Goal: Task Accomplishment & Management: Complete application form

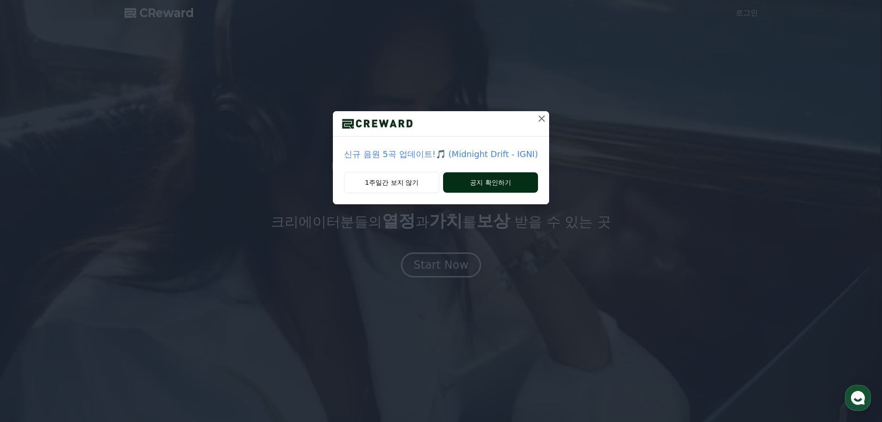
click at [506, 185] on button "공지 확인하기" at bounding box center [490, 182] width 95 height 20
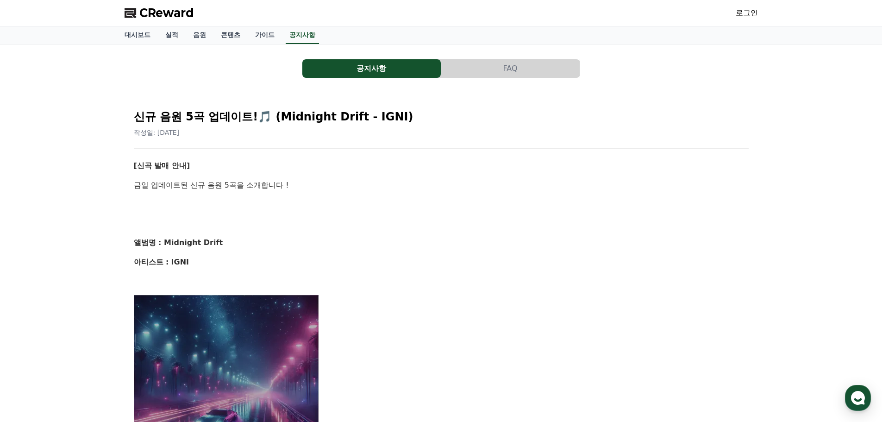
click at [170, 17] on span "CReward" at bounding box center [166, 13] width 55 height 15
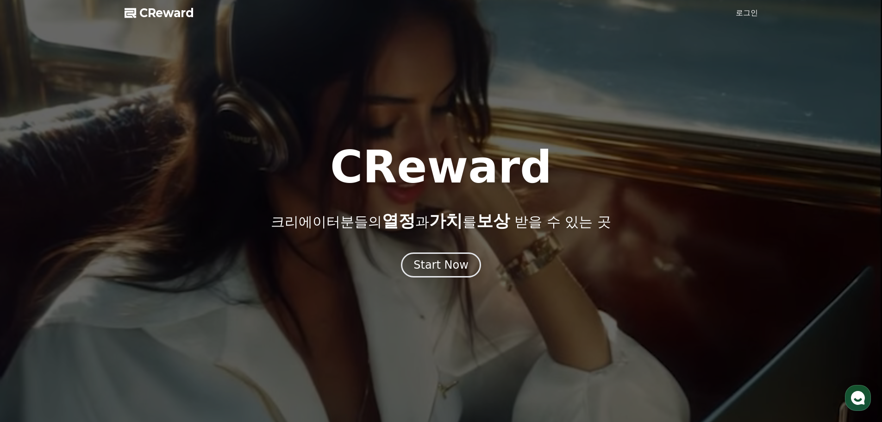
click at [747, 17] on link "로그인" at bounding box center [747, 12] width 22 height 11
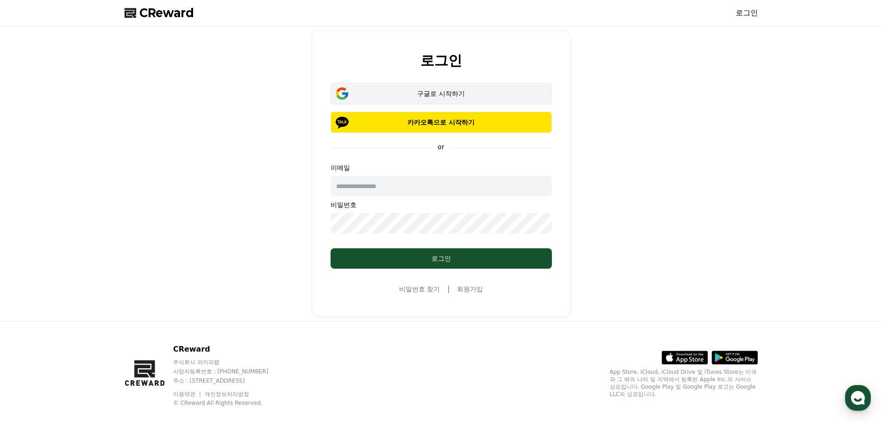
click at [455, 90] on div "구글로 시작하기" at bounding box center [441, 93] width 195 height 9
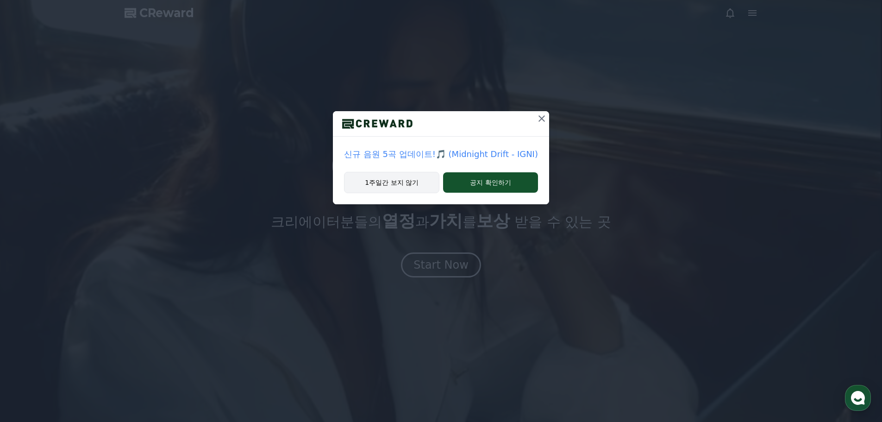
click at [394, 179] on button "1주일간 보지 않기" at bounding box center [391, 182] width 95 height 21
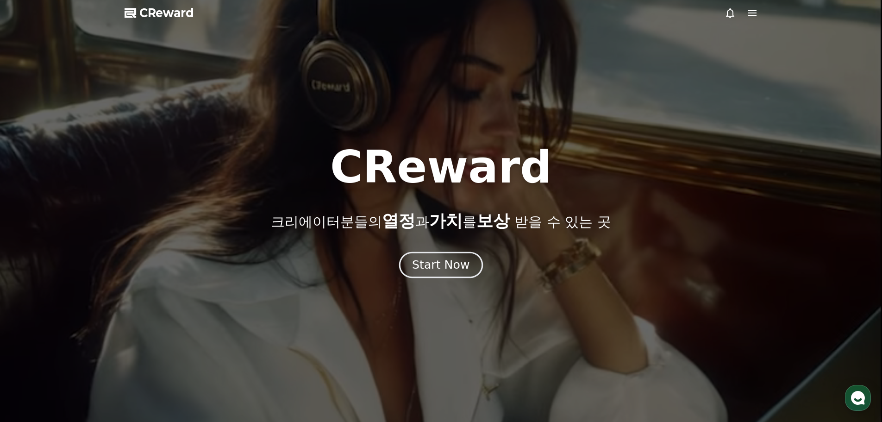
click at [465, 265] on div "Start Now" at bounding box center [440, 265] width 57 height 16
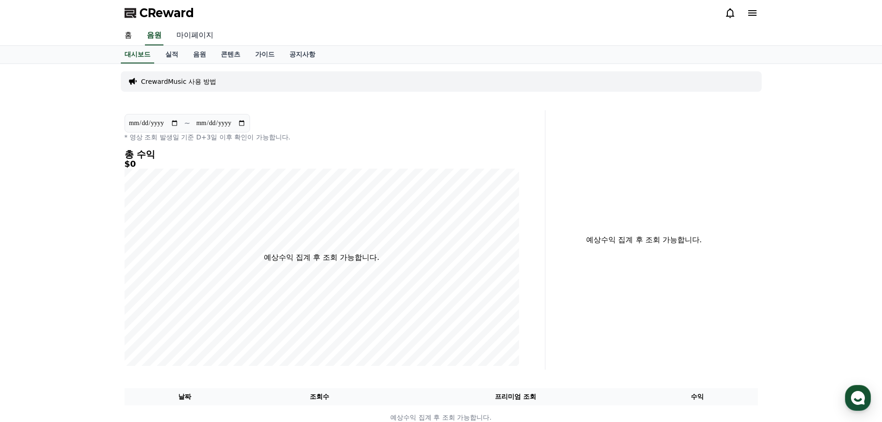
click at [192, 31] on link "마이페이지" at bounding box center [195, 35] width 52 height 19
select select "**********"
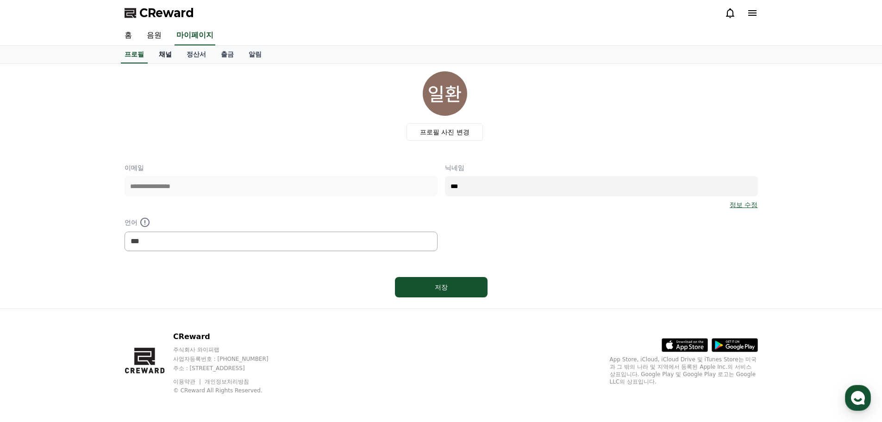
click at [169, 51] on link "채널" at bounding box center [165, 55] width 28 height 18
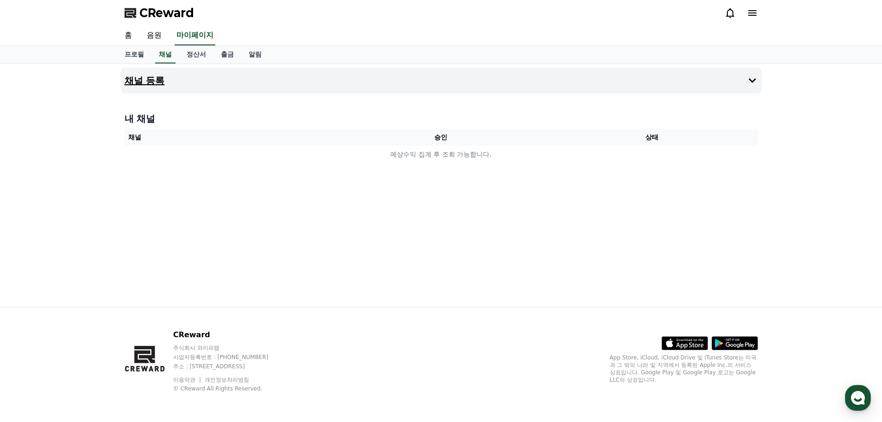
click at [154, 83] on h4 "채널 등록" at bounding box center [145, 81] width 40 height 10
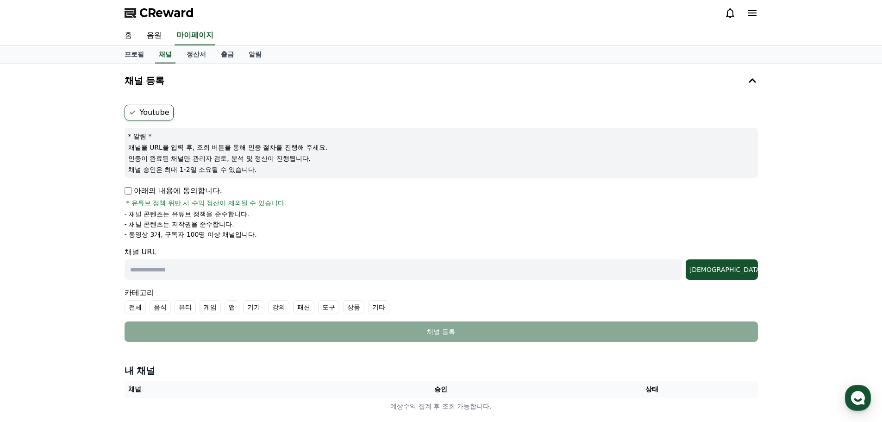
click at [344, 270] on input "text" at bounding box center [404, 269] width 558 height 20
click at [321, 273] on input "text" at bounding box center [404, 269] width 558 height 20
paste input "**********"
type input "**********"
click at [740, 267] on div "조회" at bounding box center [722, 269] width 65 height 9
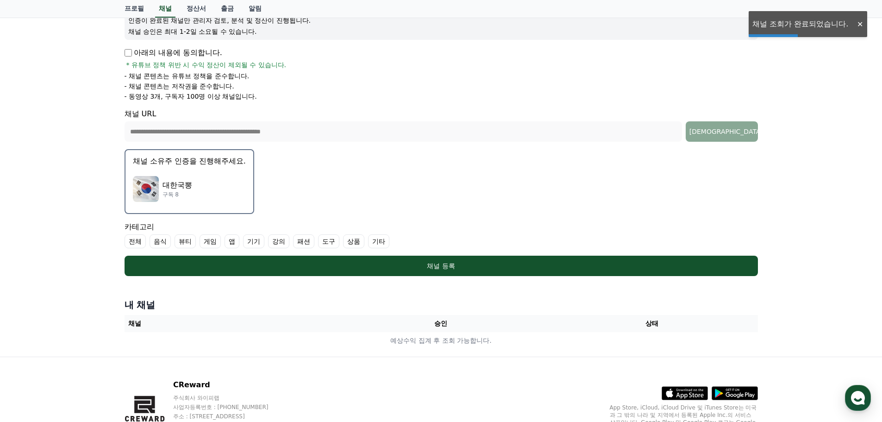
scroll to position [139, 0]
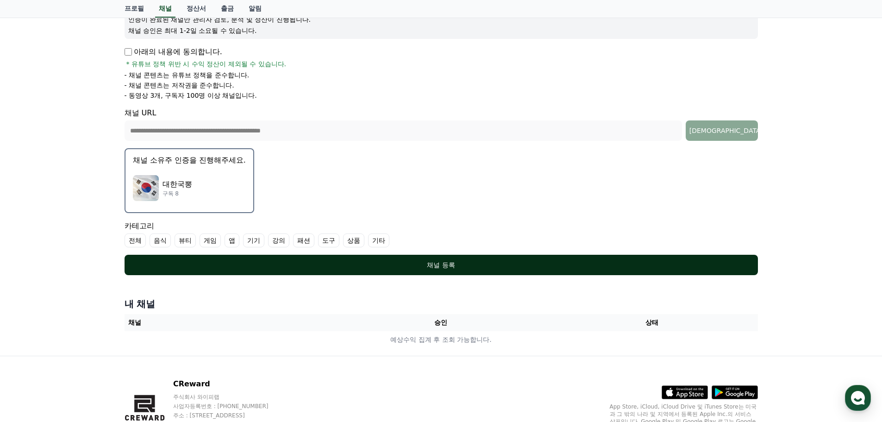
click at [478, 267] on div "채널 등록" at bounding box center [441, 264] width 597 height 9
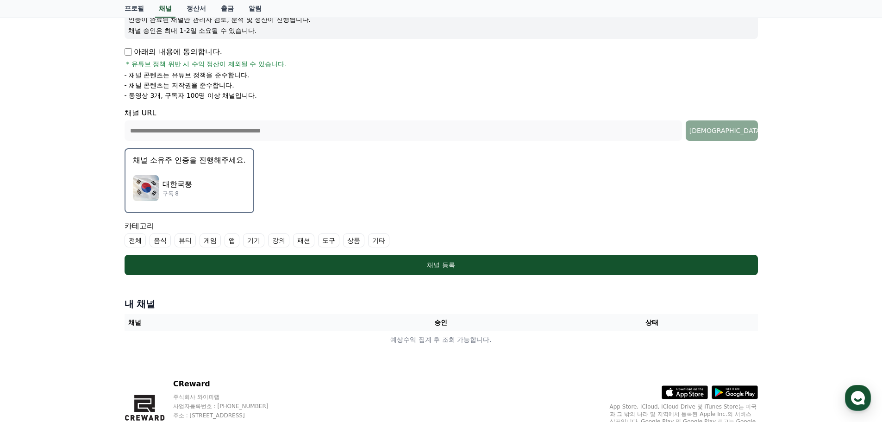
click at [382, 243] on label "기타" at bounding box center [378, 240] width 21 height 14
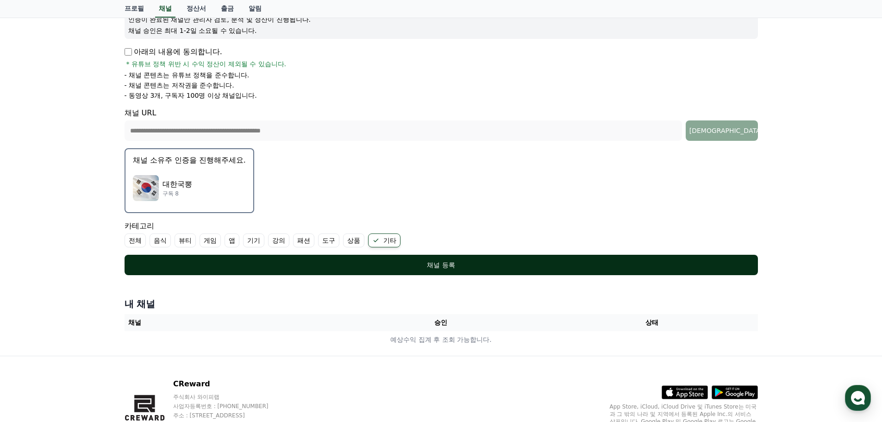
click at [429, 263] on div "채널 등록" at bounding box center [441, 264] width 597 height 9
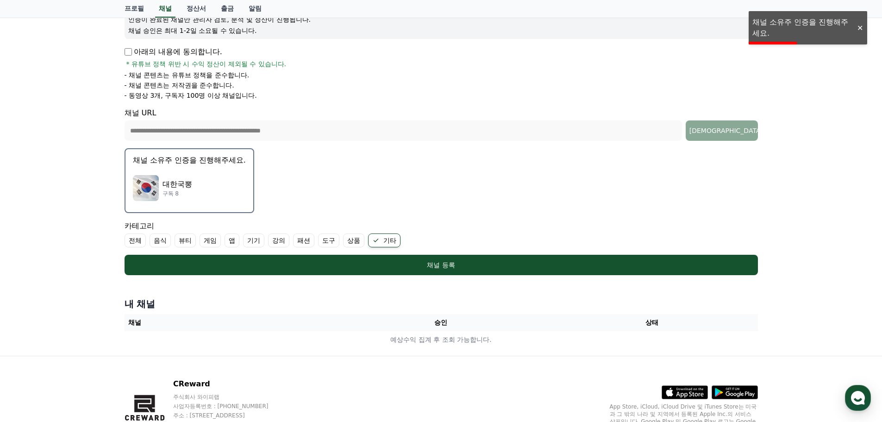
click at [231, 195] on div "대한국뽕 구독 8" at bounding box center [189, 188] width 113 height 37
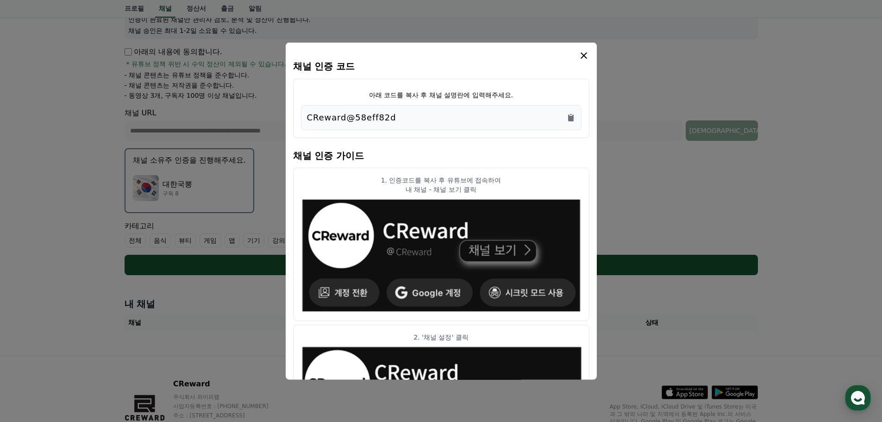
click at [416, 120] on div "CReward@58eff82d" at bounding box center [441, 117] width 269 height 13
click at [569, 118] on icon "Copy to clipboard" at bounding box center [571, 117] width 6 height 7
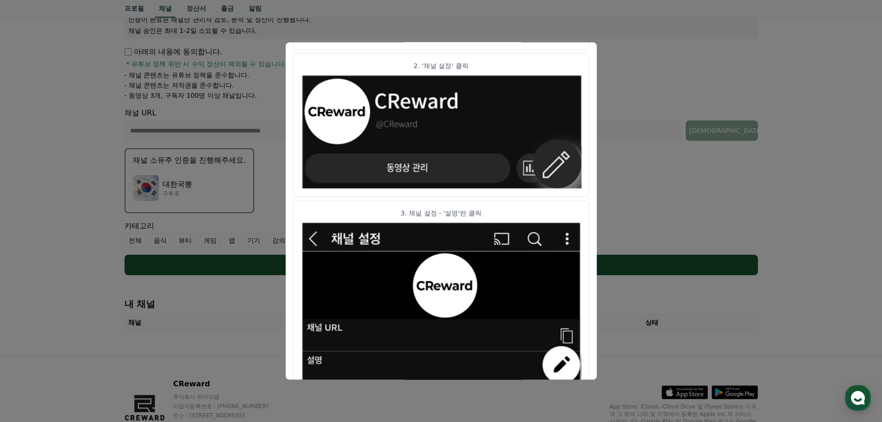
scroll to position [138, 0]
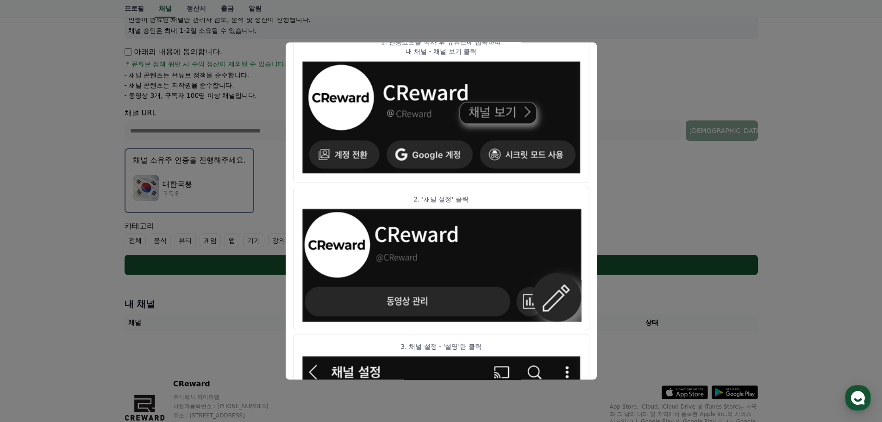
click at [630, 252] on button "close modal" at bounding box center [441, 211] width 882 height 422
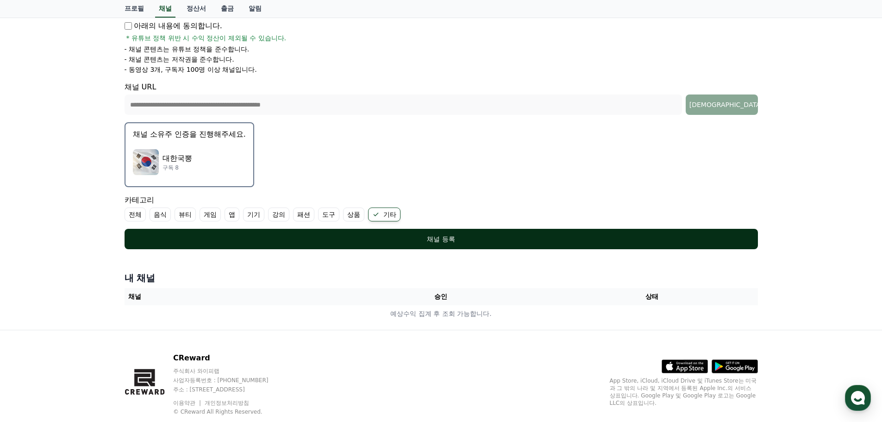
scroll to position [188, 0]
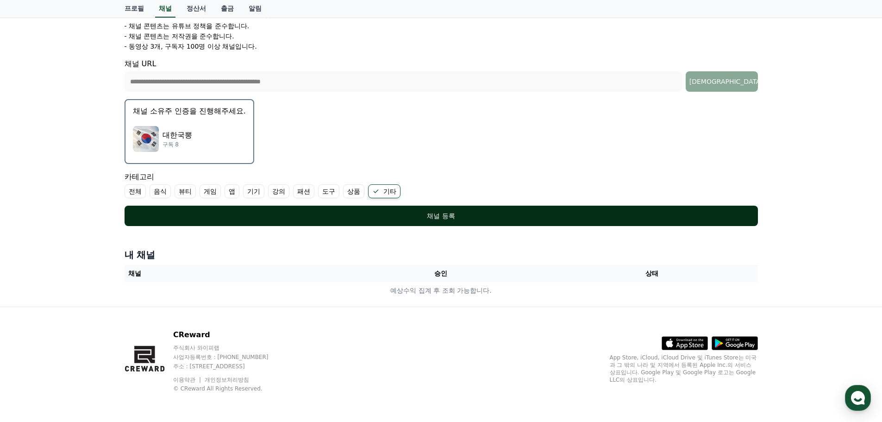
click at [501, 216] on div "채널 등록" at bounding box center [441, 215] width 597 height 9
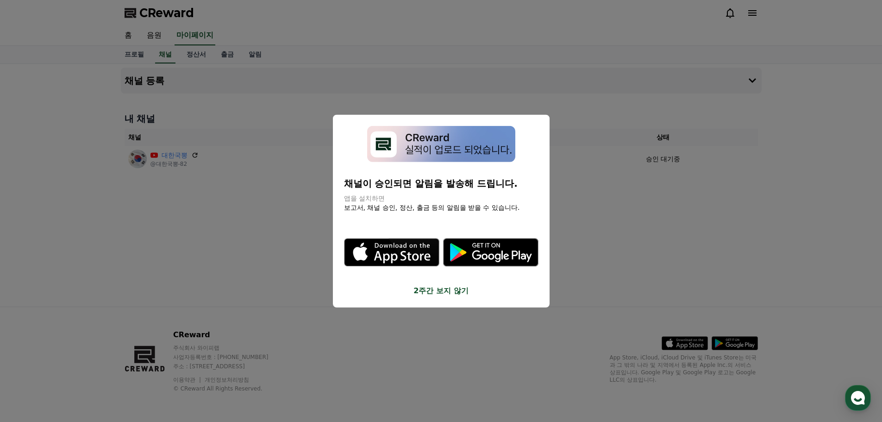
click at [434, 296] on button "2주간 보지 않기" at bounding box center [441, 290] width 195 height 11
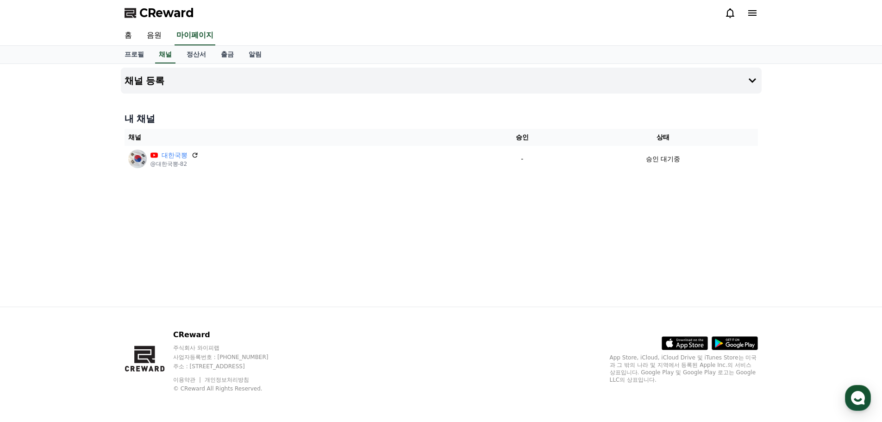
click at [719, 211] on div "채널 등록 내 채널 채널 승인 상태 대한국뽕 @대한국뽕-82 - 승인 대기중" at bounding box center [441, 185] width 649 height 243
